Goal: Check status: Check status

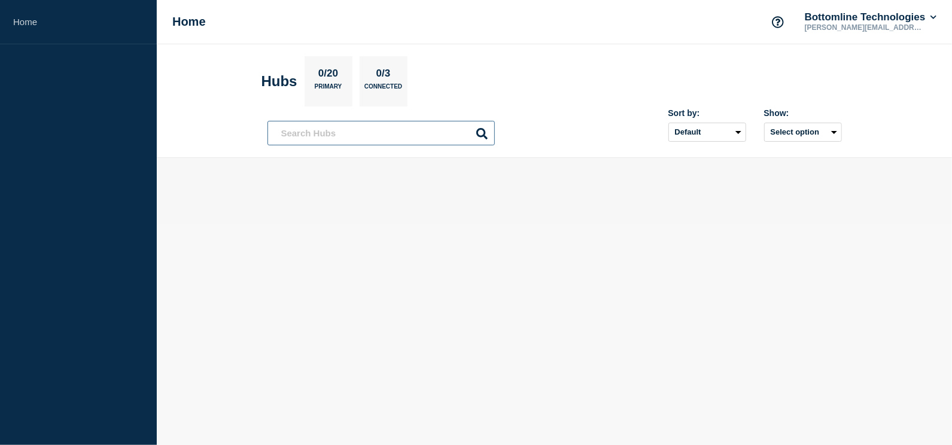
click at [409, 132] on input "text" at bounding box center [380, 133] width 227 height 25
paste input "700854"
type input "700854"
